Goal: Use online tool/utility: Utilize a website feature to perform a specific function

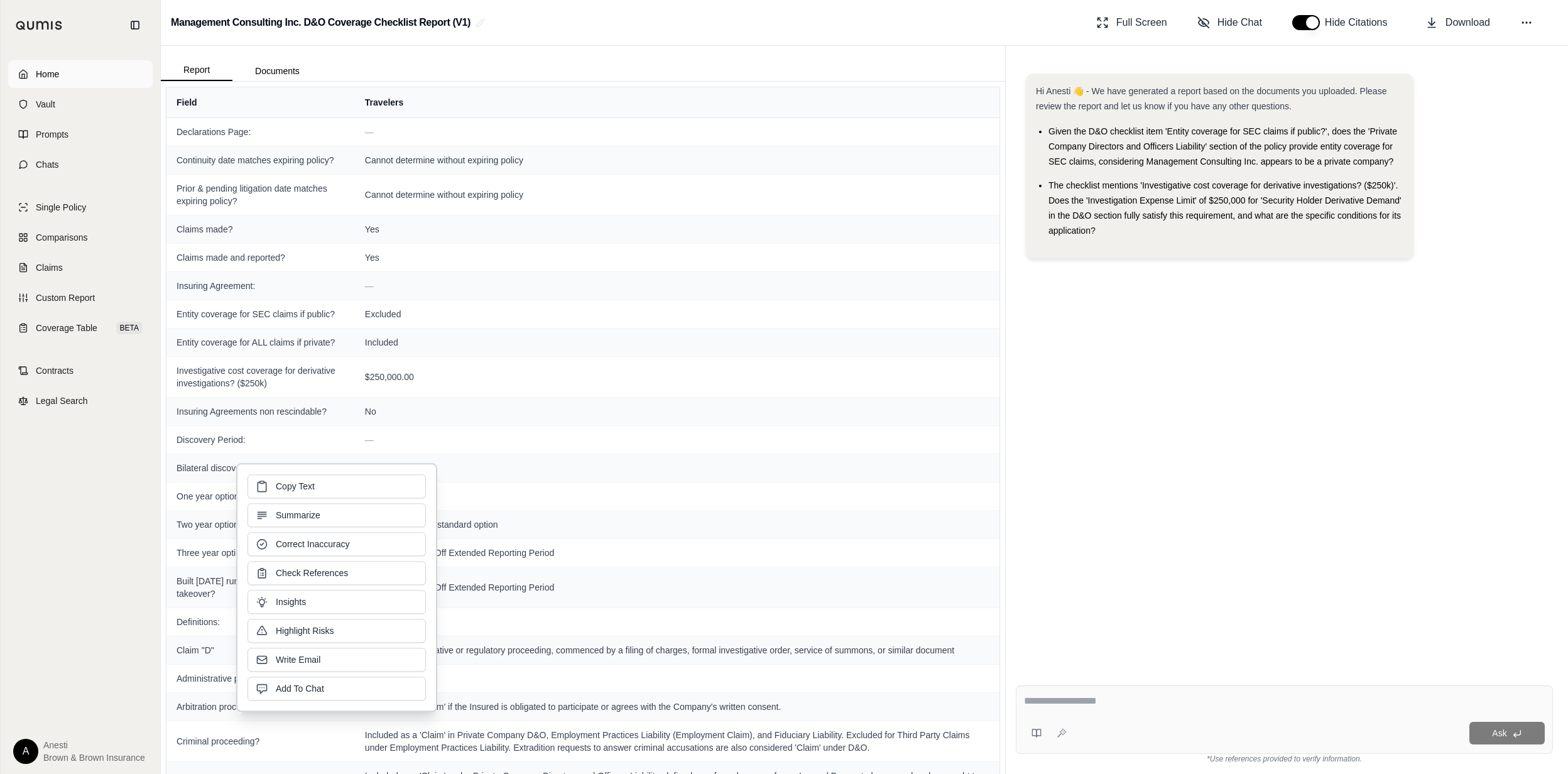
scroll to position [2799, 0]
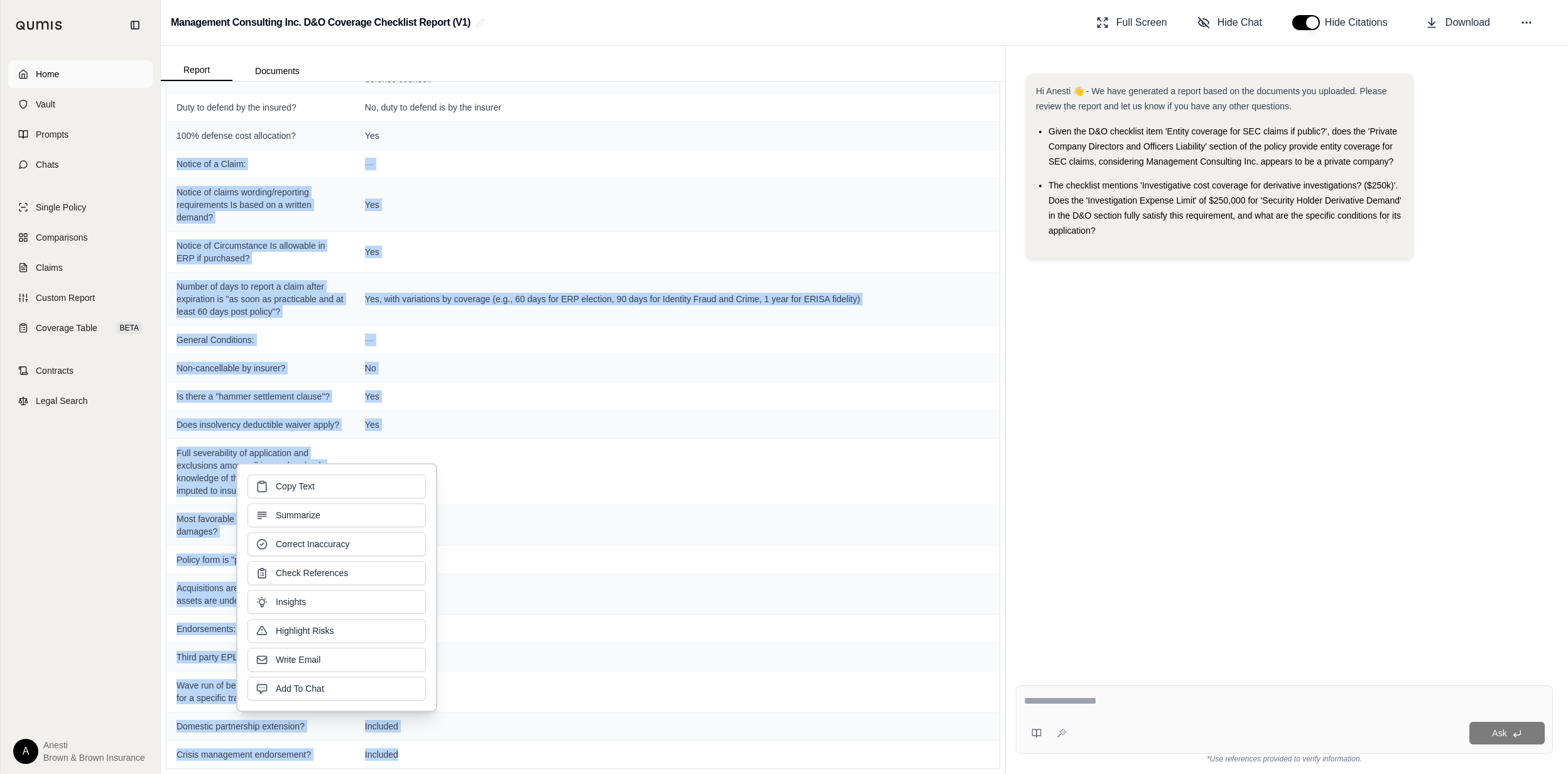
click at [79, 63] on link "Home" at bounding box center [80, 74] width 145 height 28
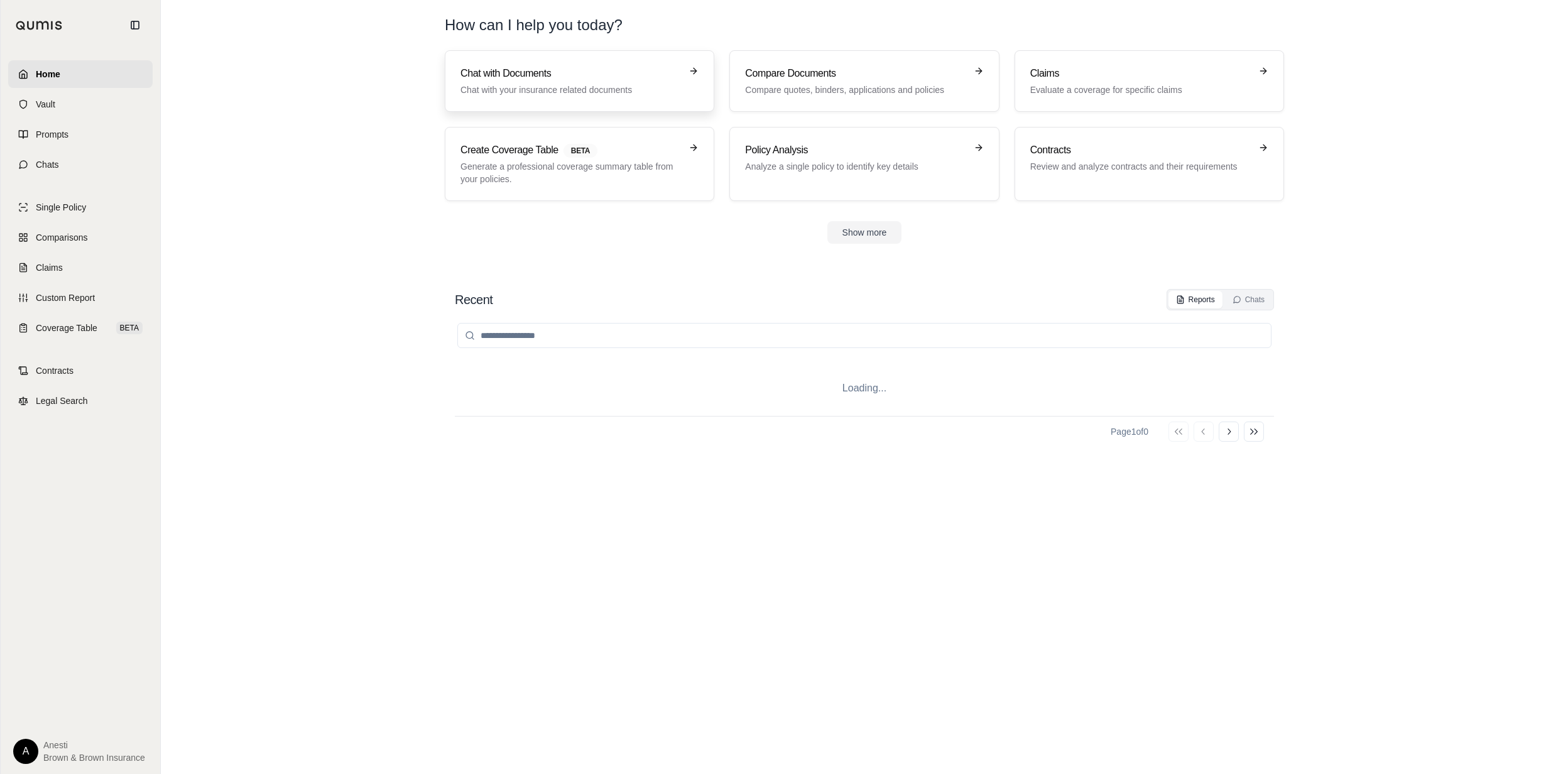
click at [529, 79] on h3 "Chat with Documents" at bounding box center [571, 74] width 221 height 15
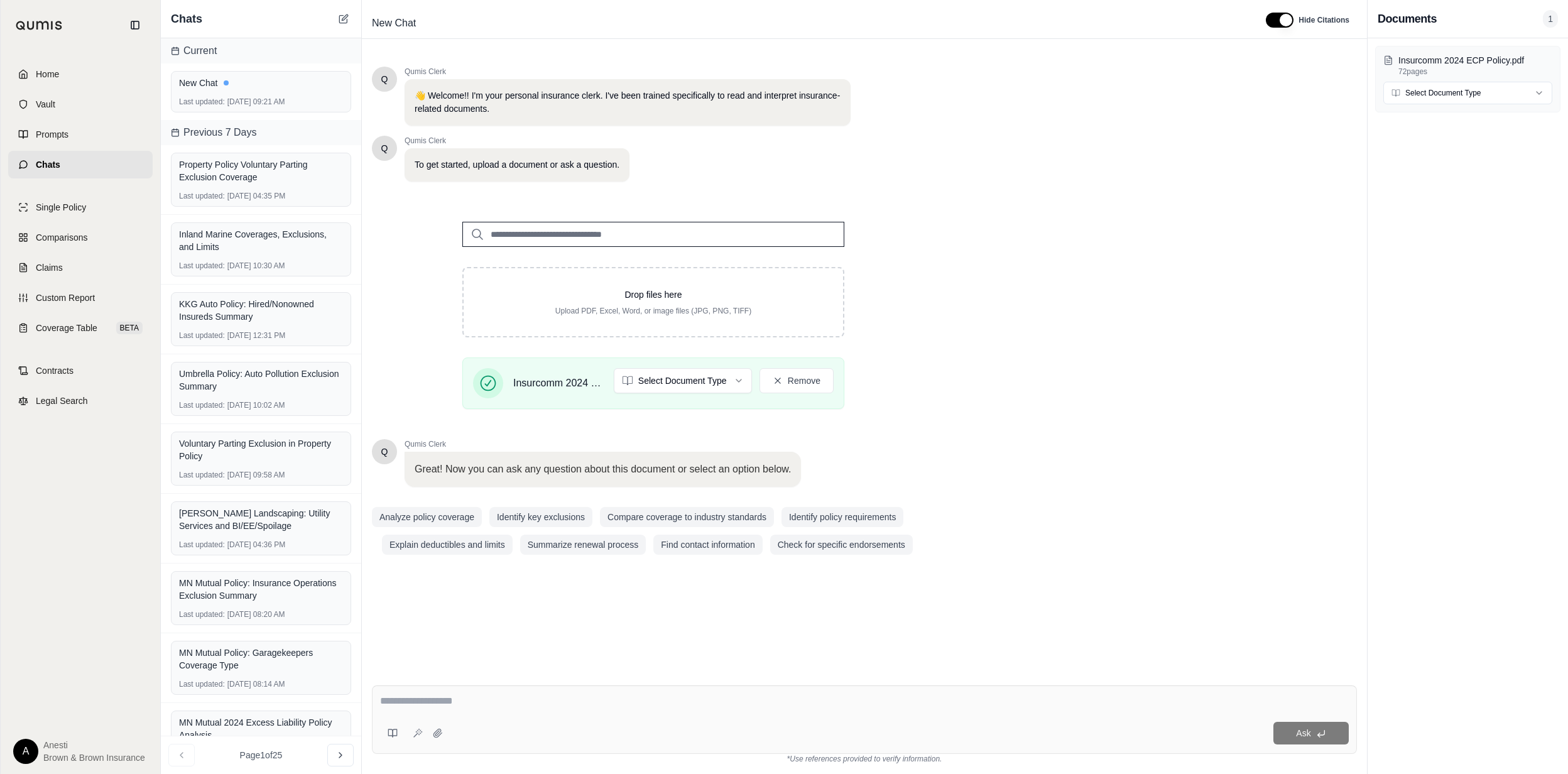
click at [420, 694] on textarea at bounding box center [864, 701] width 968 height 15
type textarea "**********"
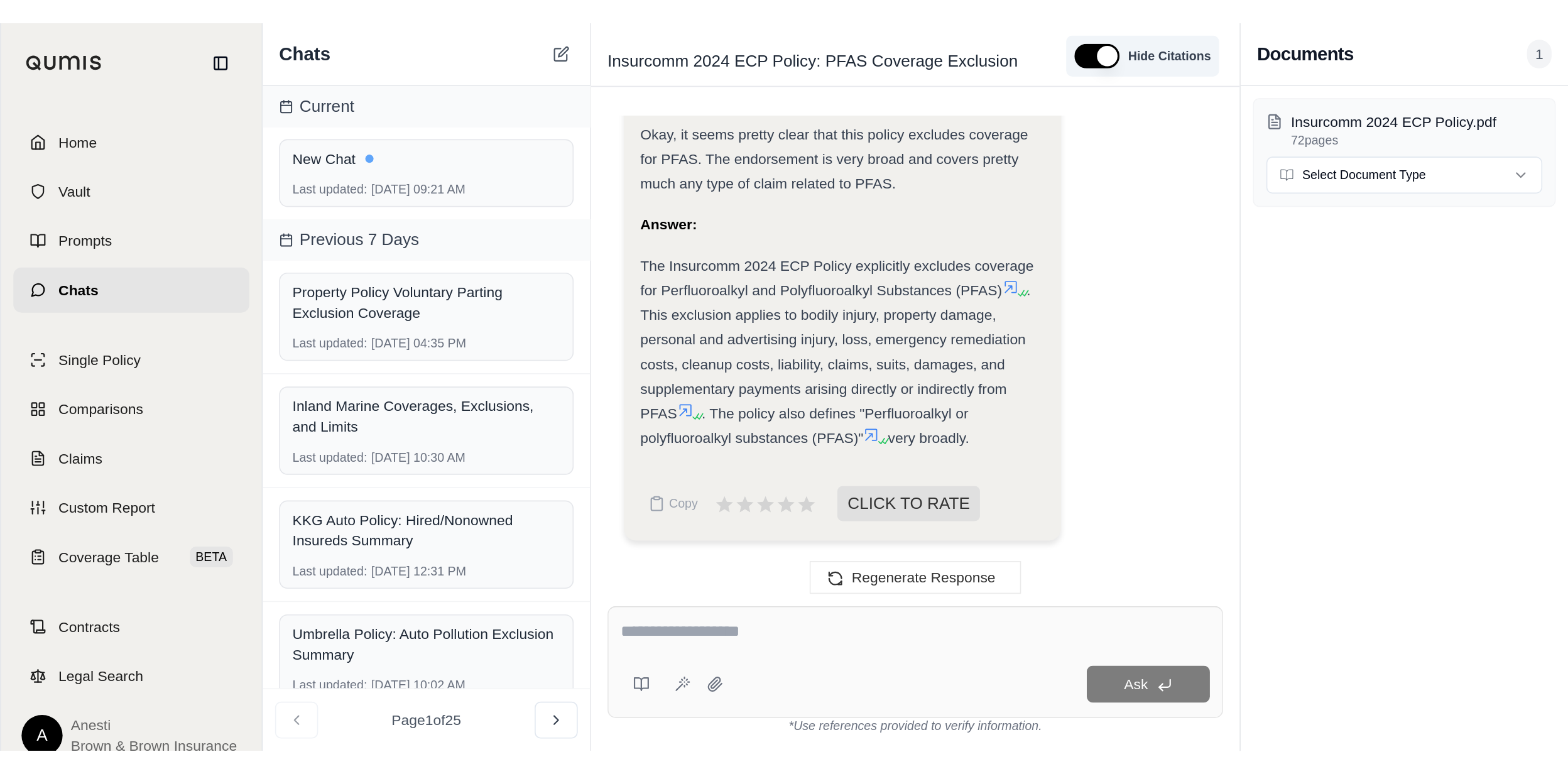
scroll to position [151, 0]
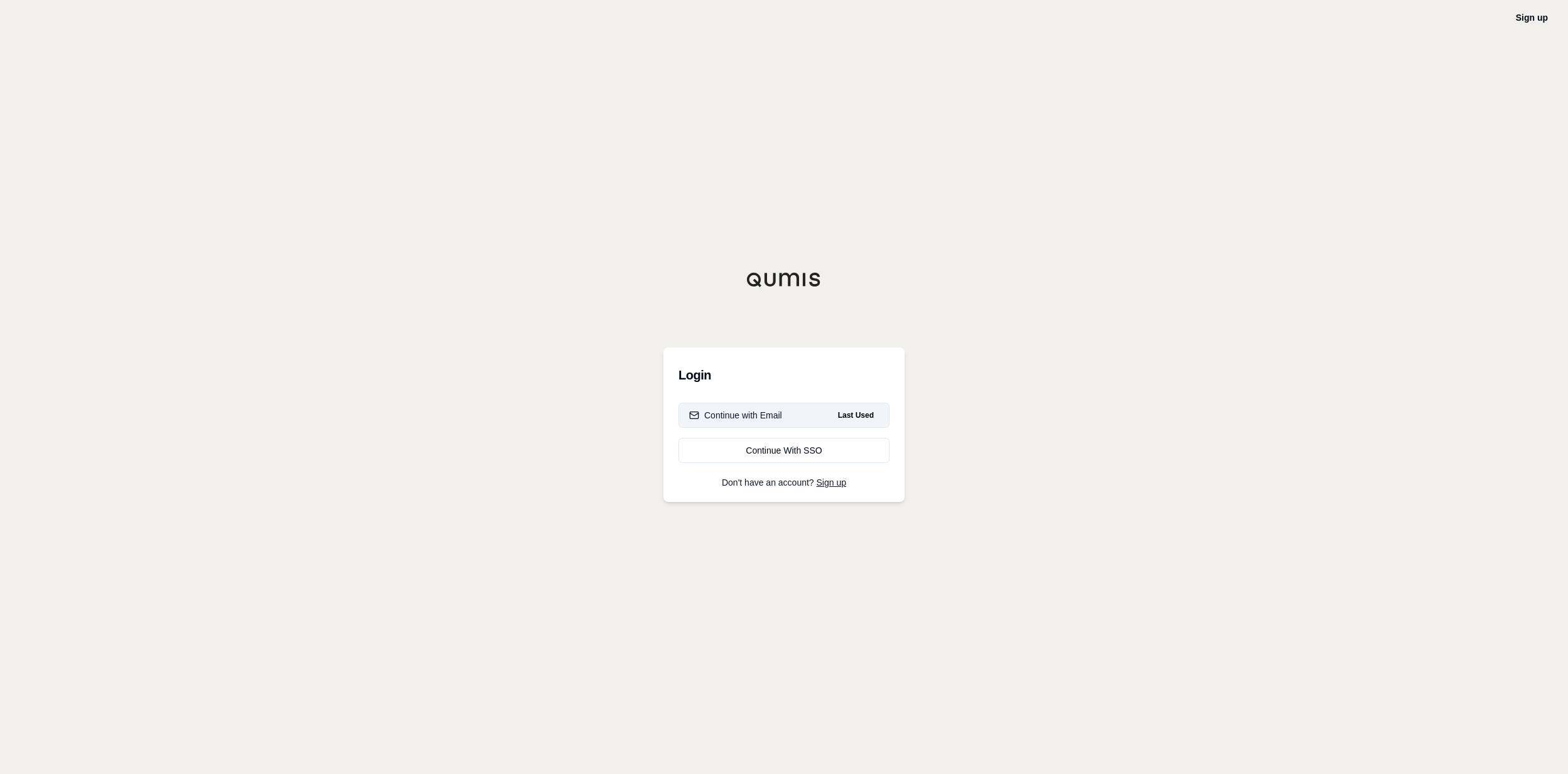
click at [787, 413] on button "Continue with Email Last Used" at bounding box center [784, 415] width 211 height 25
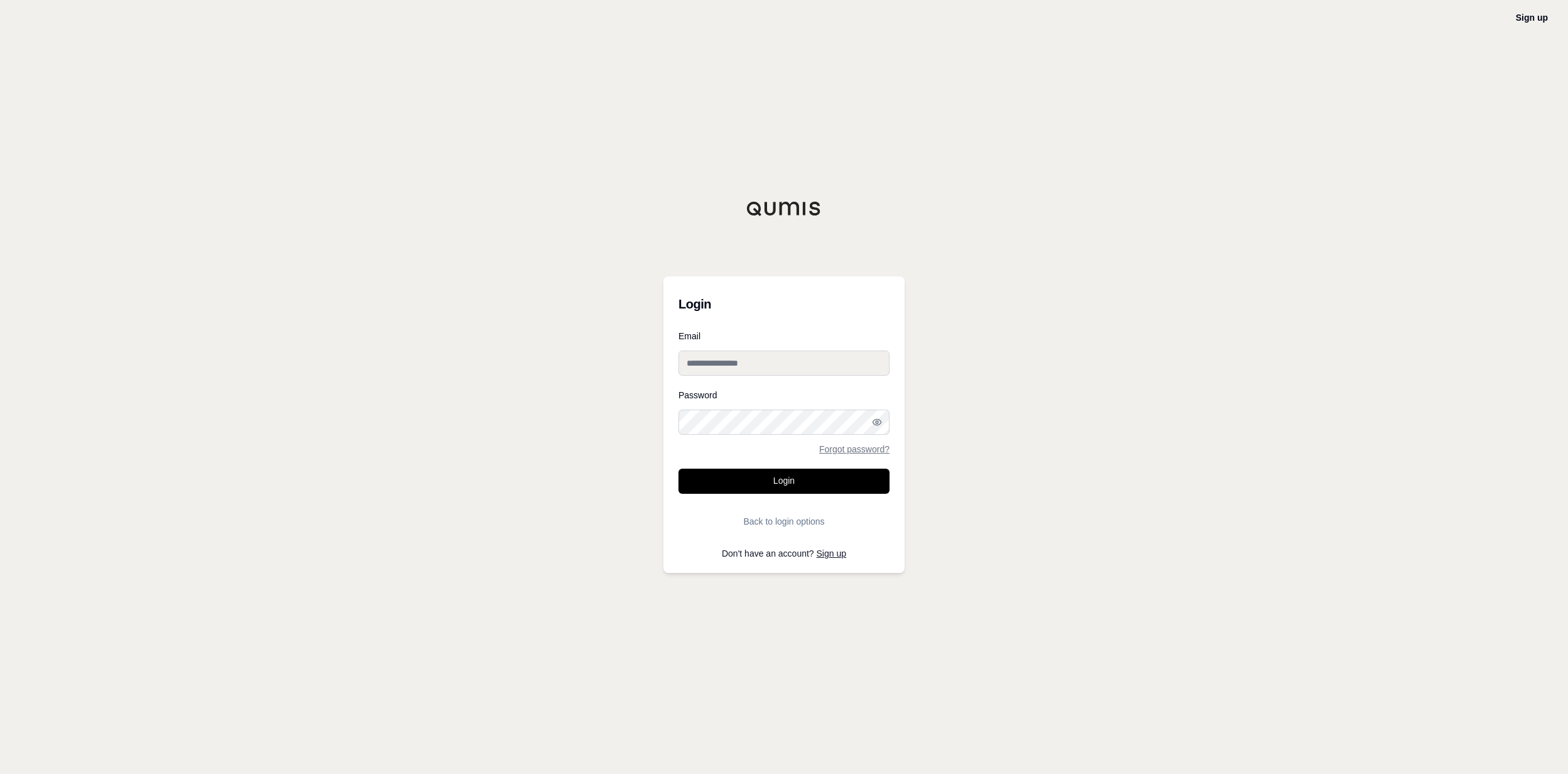
type input "**********"
click at [772, 474] on button "Login" at bounding box center [784, 481] width 211 height 25
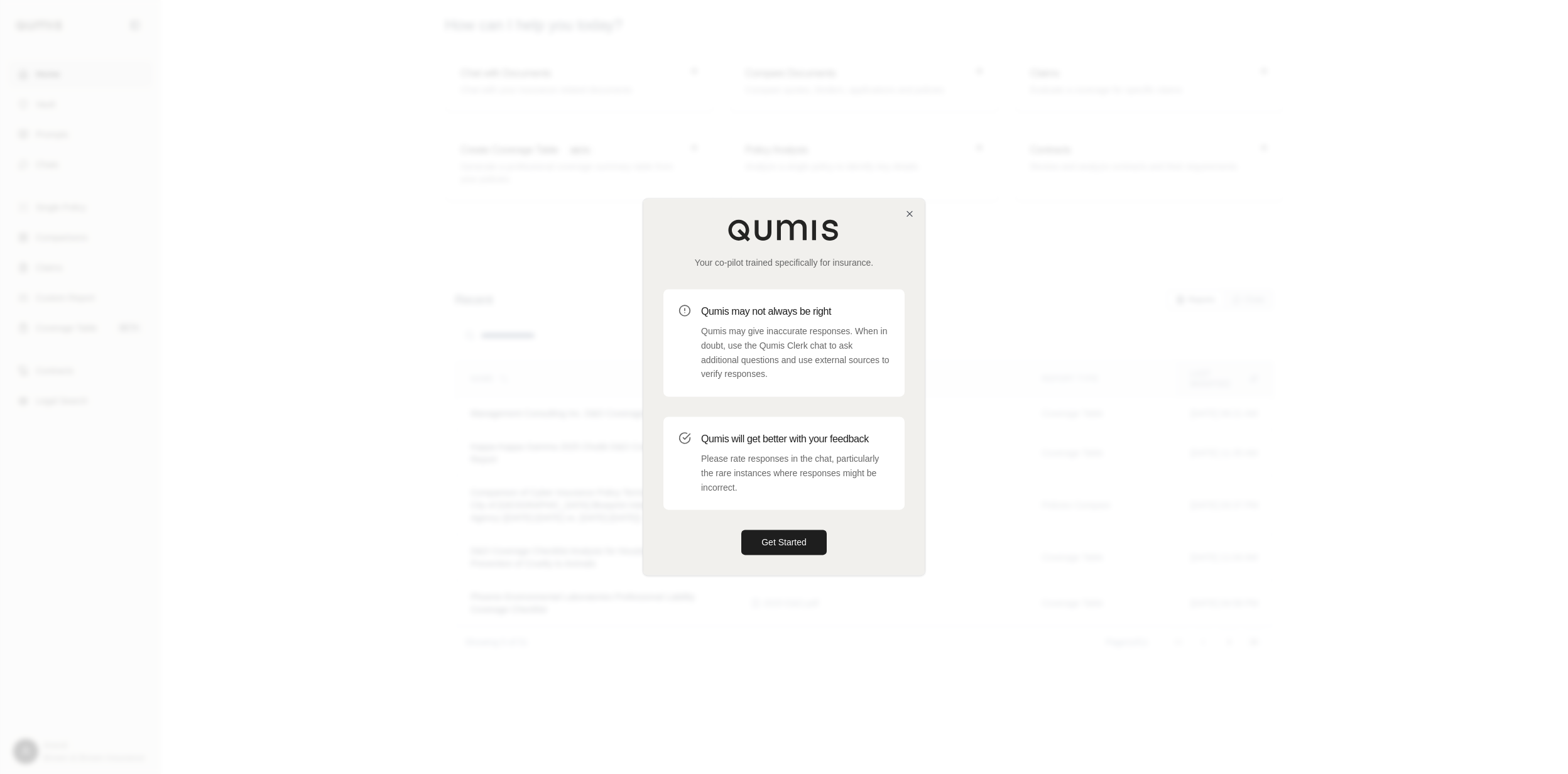
click at [907, 206] on div "Your co-pilot trained specifically for insurance. Qumis may not always be right…" at bounding box center [784, 386] width 282 height 376
click at [908, 212] on icon "button" at bounding box center [909, 214] width 5 height 5
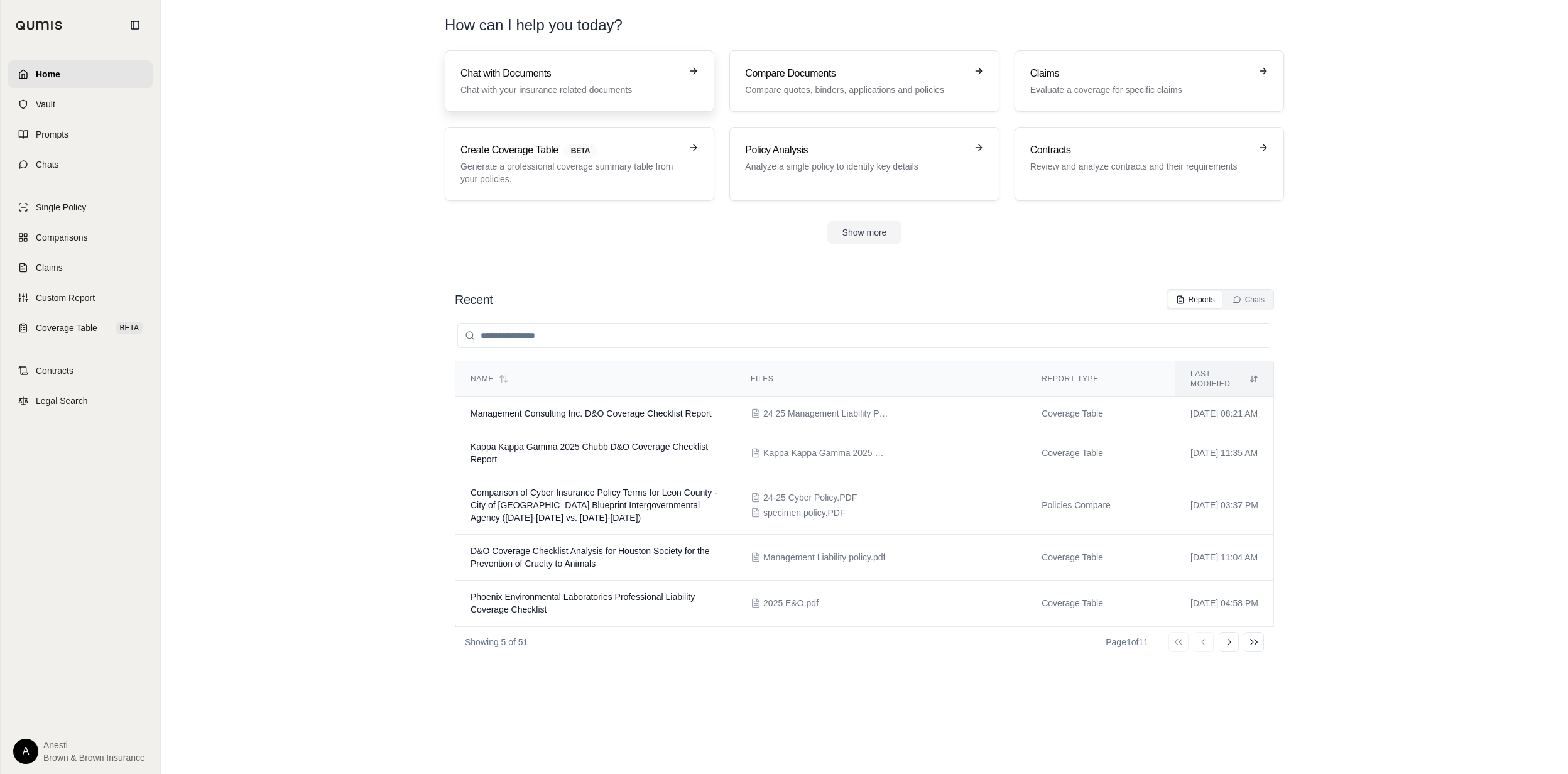
click at [612, 74] on h3 "Chat with Documents" at bounding box center [571, 74] width 221 height 15
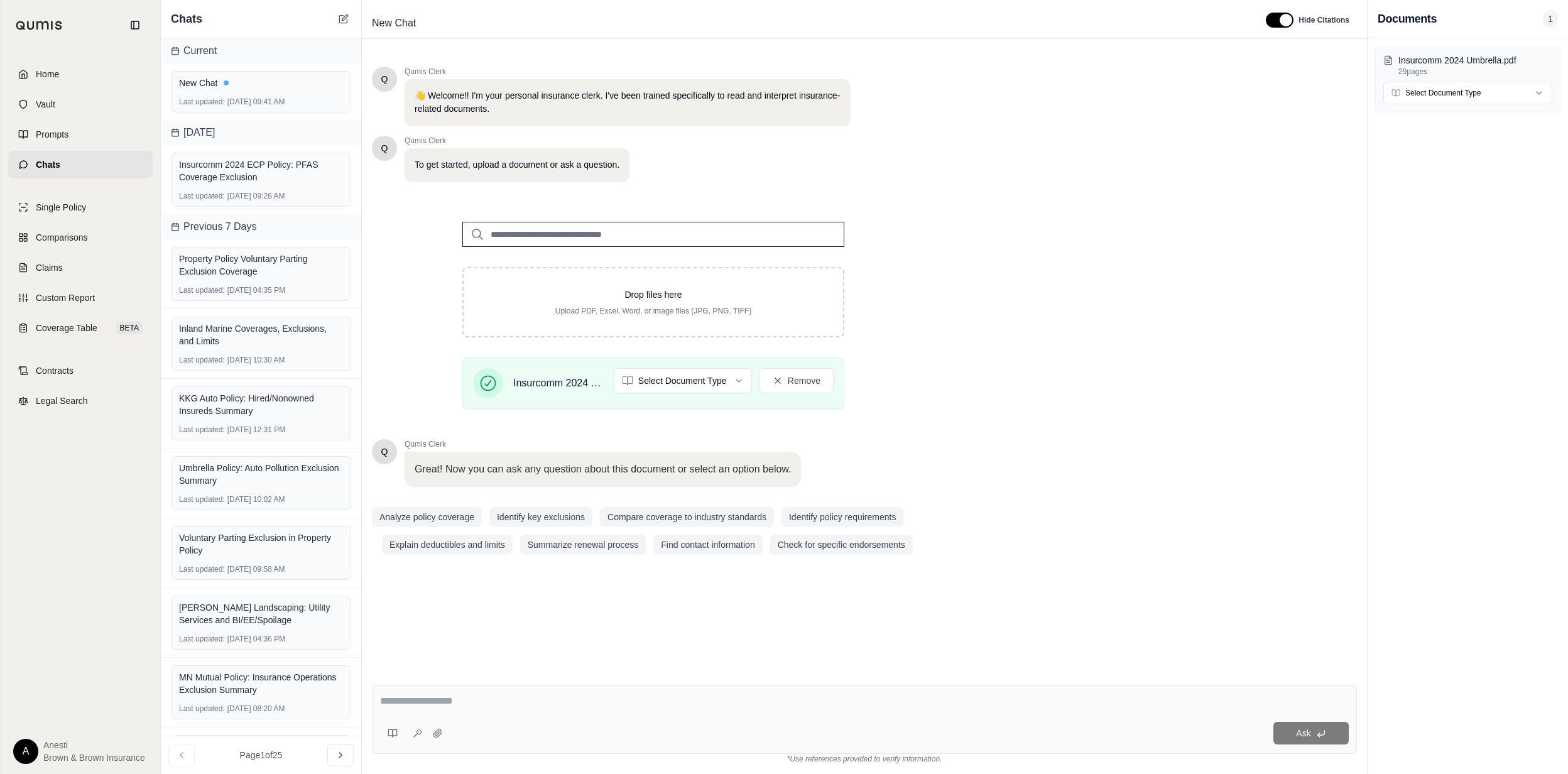
click at [547, 701] on textarea at bounding box center [864, 701] width 968 height 15
click at [395, 699] on textarea at bounding box center [864, 701] width 968 height 15
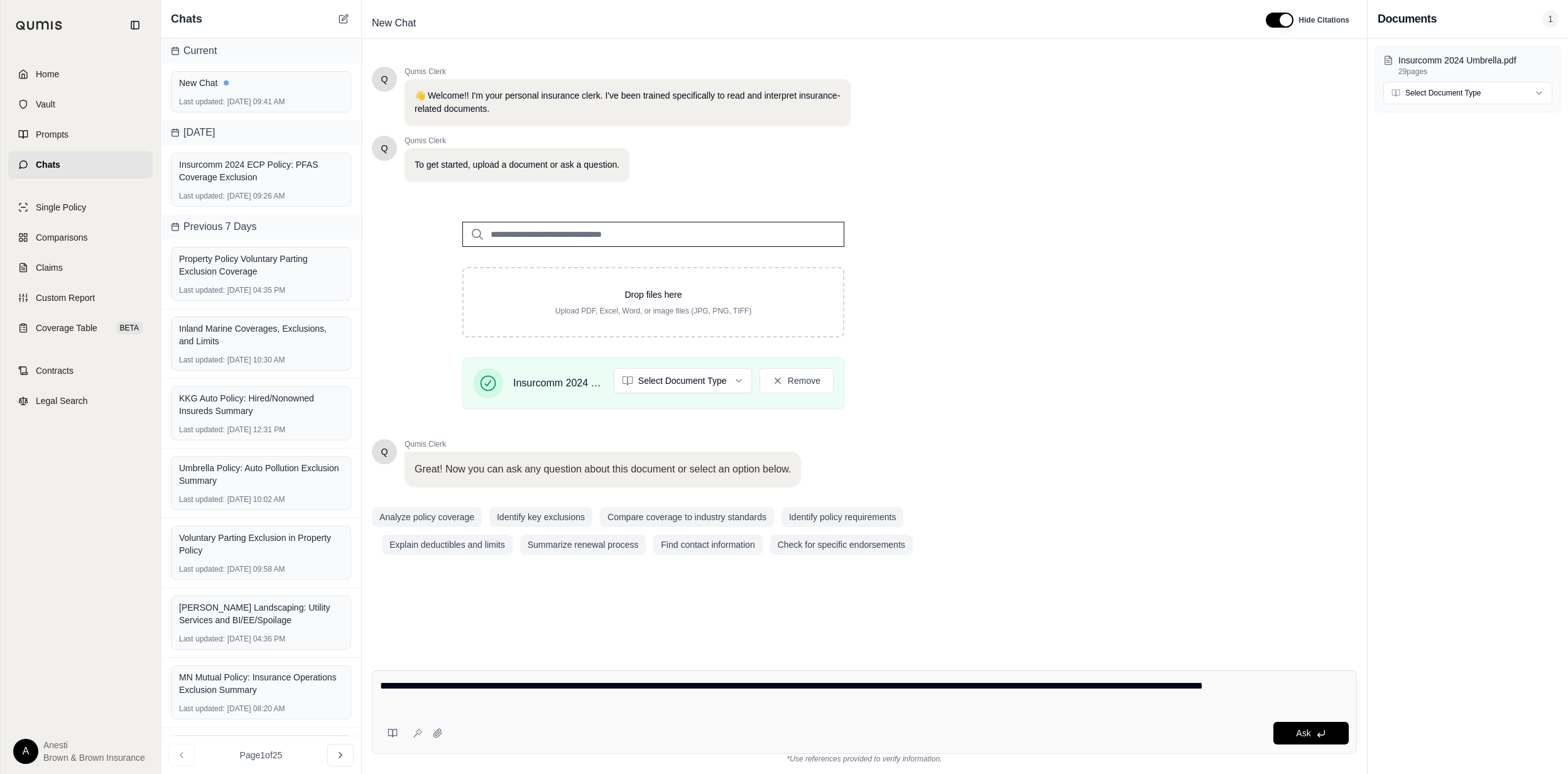
type textarea "**********"
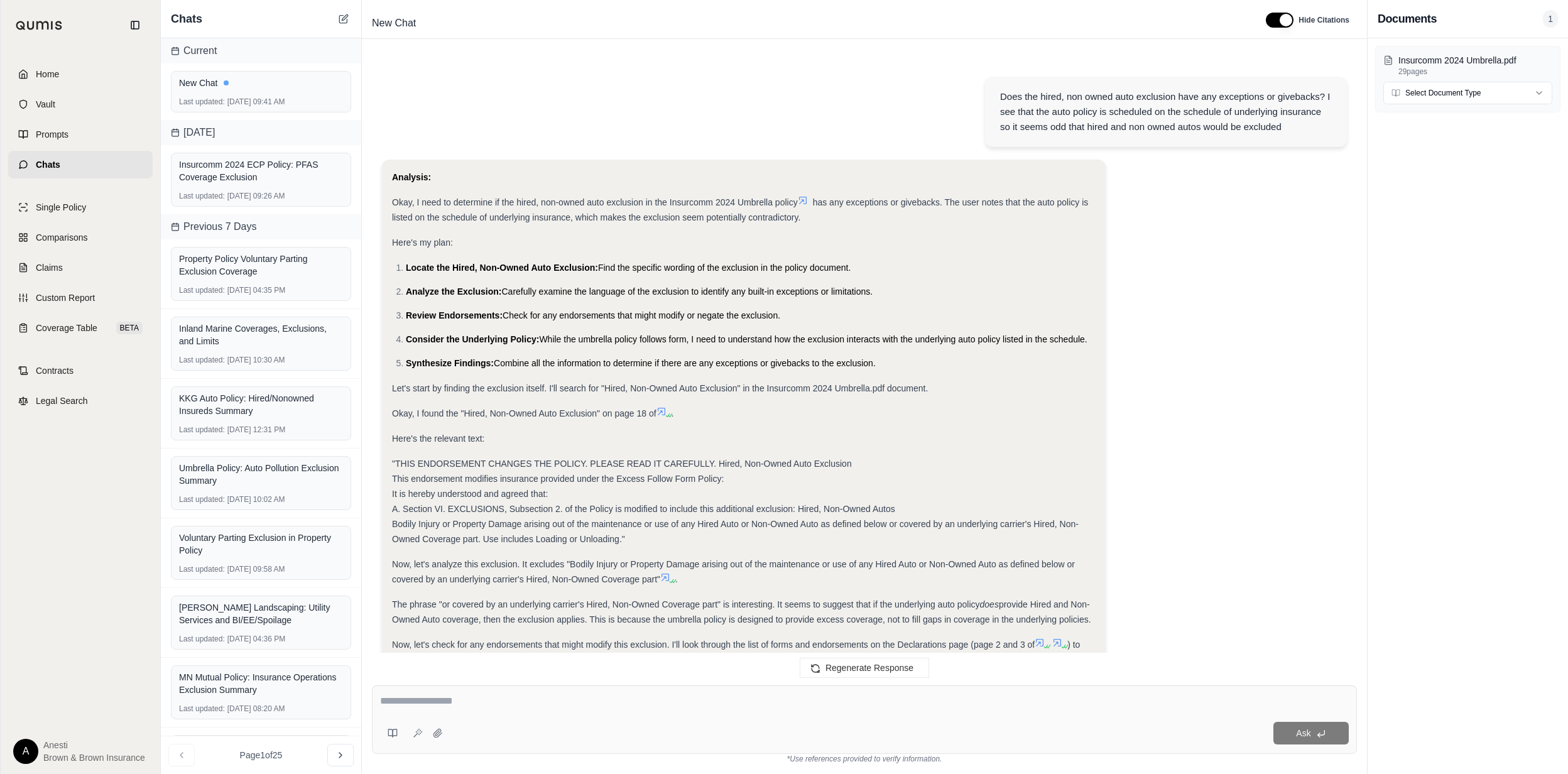
scroll to position [393, 0]
